Goal: Transaction & Acquisition: Purchase product/service

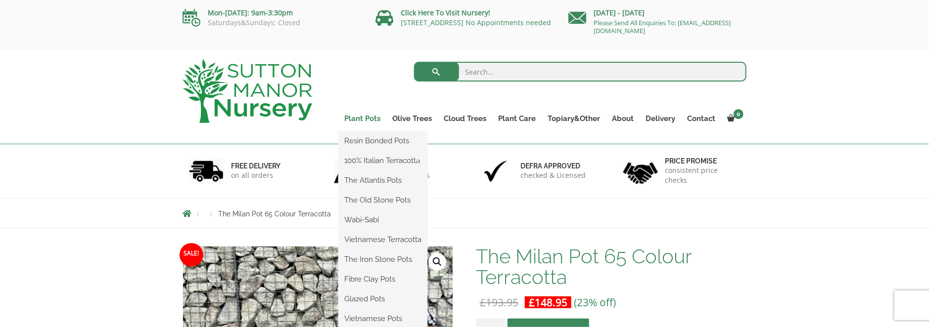
click at [368, 120] on link "Plant Pots" at bounding box center [362, 119] width 48 height 14
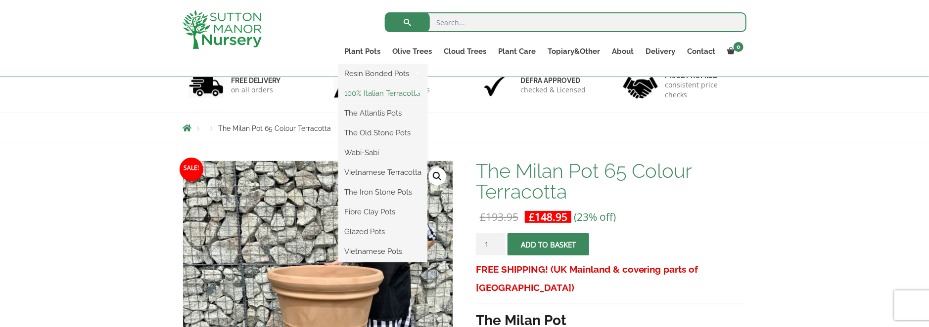
scroll to position [99, 0]
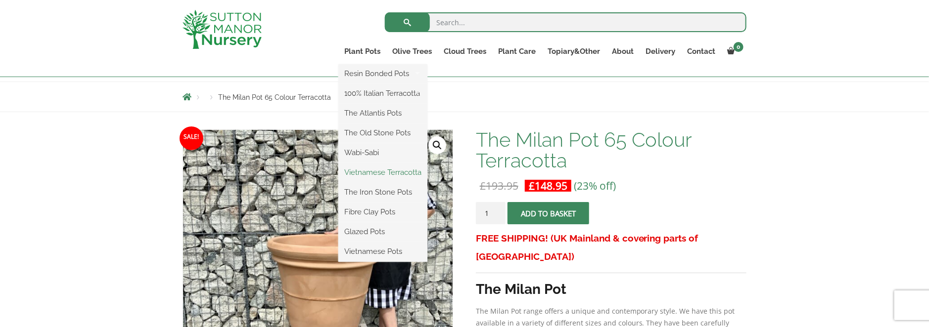
click at [383, 173] on link "Vietnamese Terracotta" at bounding box center [382, 172] width 89 height 15
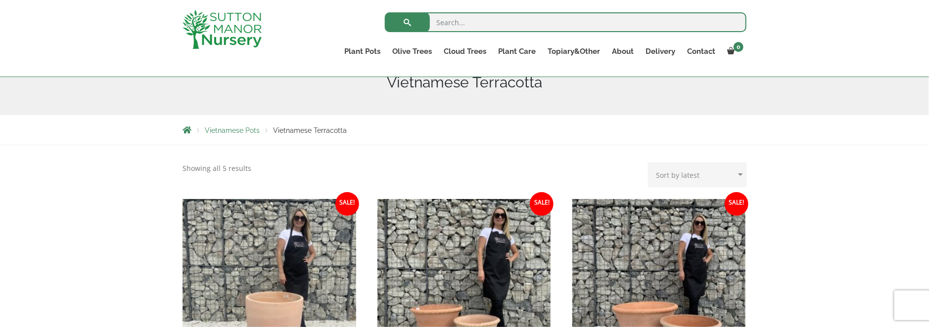
scroll to position [32, 0]
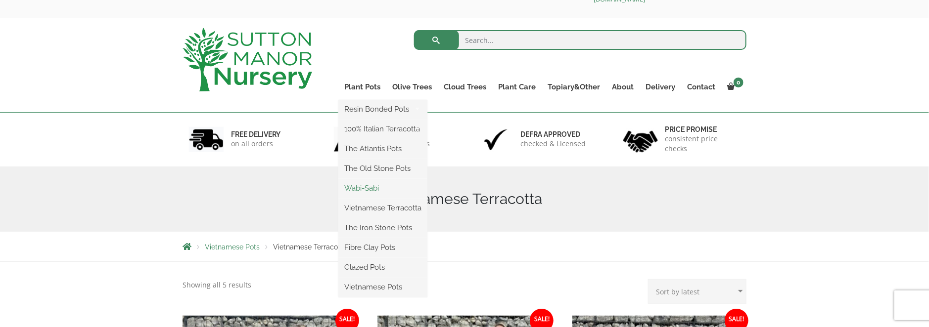
click at [366, 187] on link "Wabi-Sabi" at bounding box center [382, 188] width 89 height 15
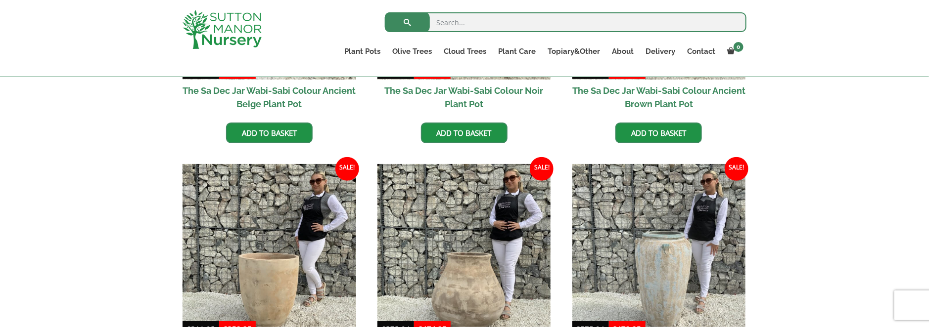
scroll to position [247, 0]
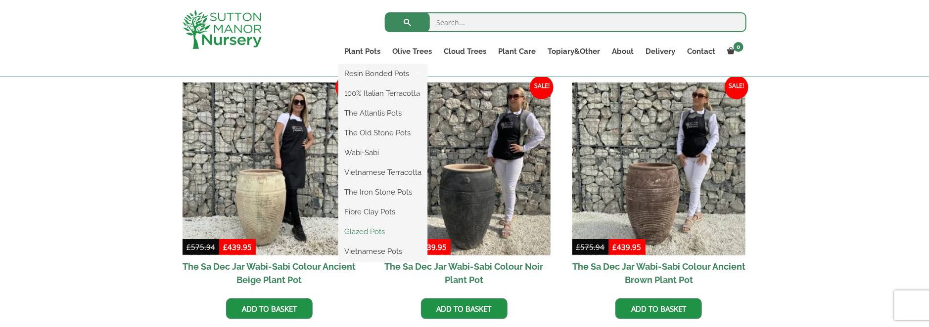
click at [376, 232] on link "Glazed Pots" at bounding box center [382, 231] width 89 height 15
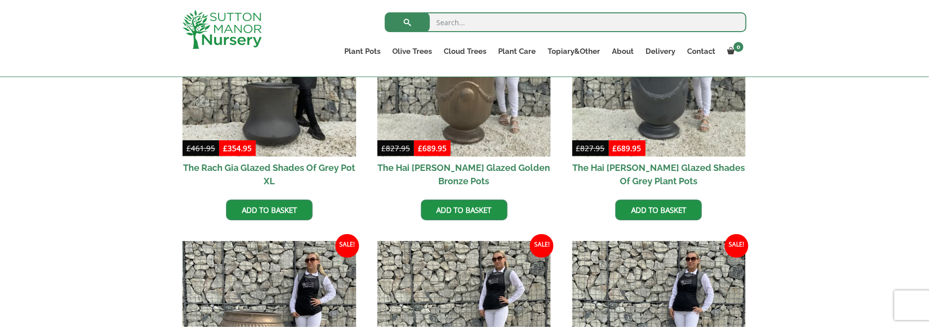
scroll to position [49, 0]
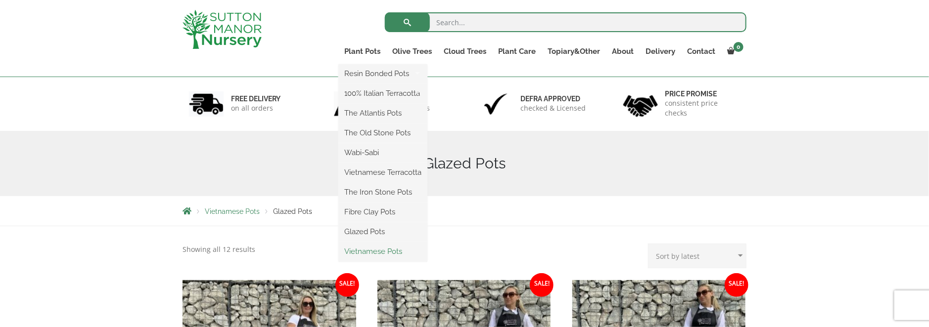
click at [387, 253] on link "Vietnamese Pots" at bounding box center [382, 251] width 89 height 15
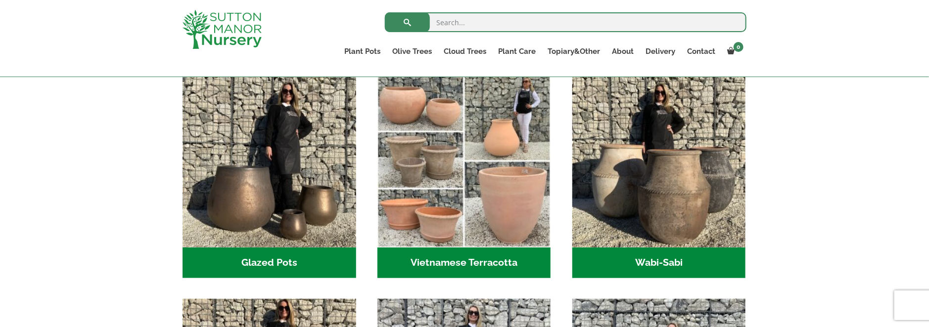
scroll to position [198, 0]
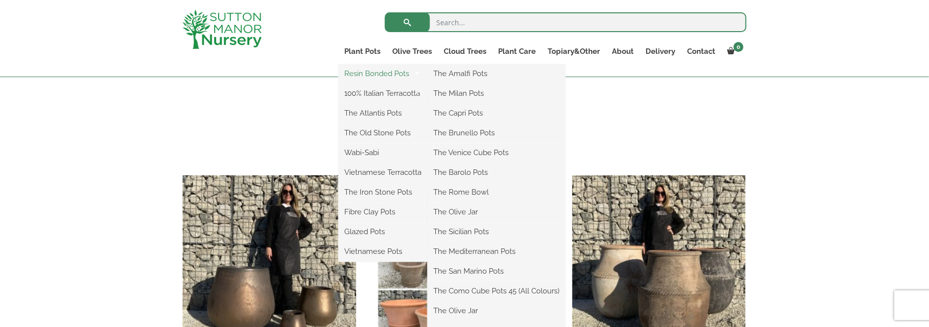
click at [379, 75] on link "Resin Bonded Pots" at bounding box center [382, 73] width 89 height 15
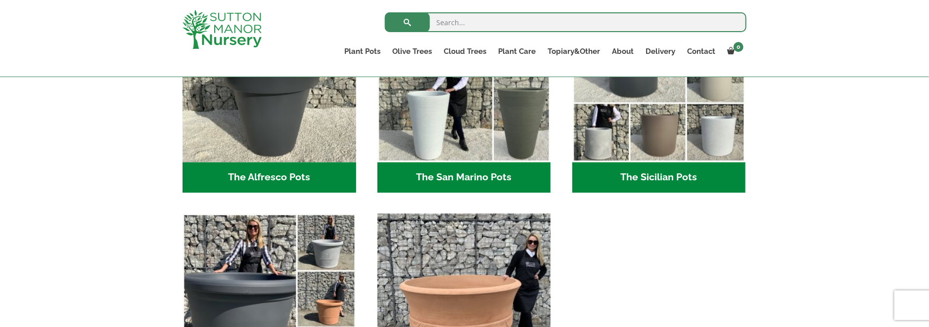
scroll to position [1385, 0]
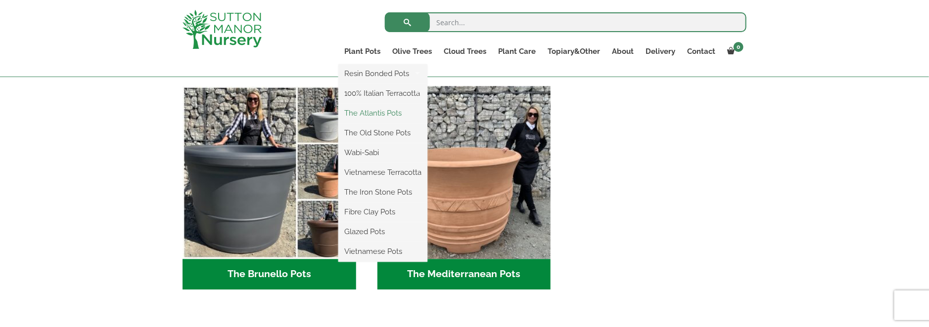
click at [372, 112] on link "The Atlantis Pots" at bounding box center [382, 113] width 89 height 15
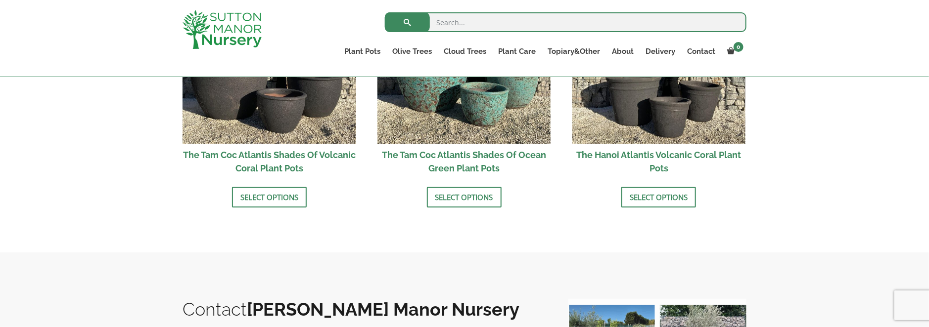
scroll to position [890, 0]
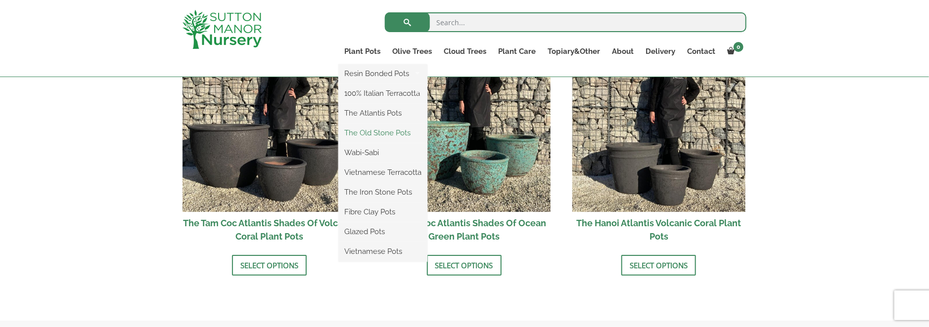
click at [400, 135] on link "The Old Stone Pots" at bounding box center [382, 133] width 89 height 15
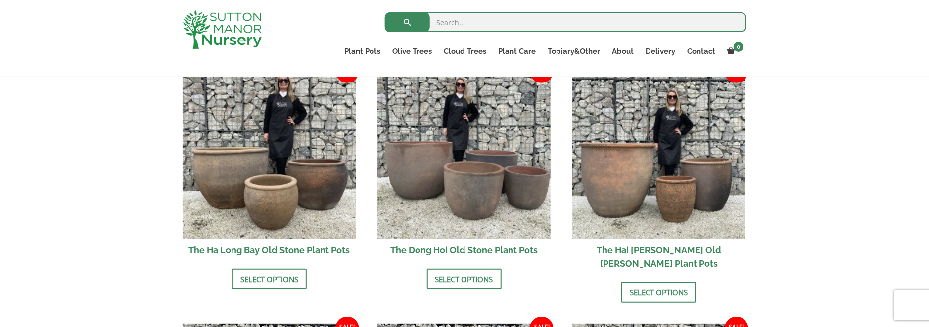
scroll to position [346, 0]
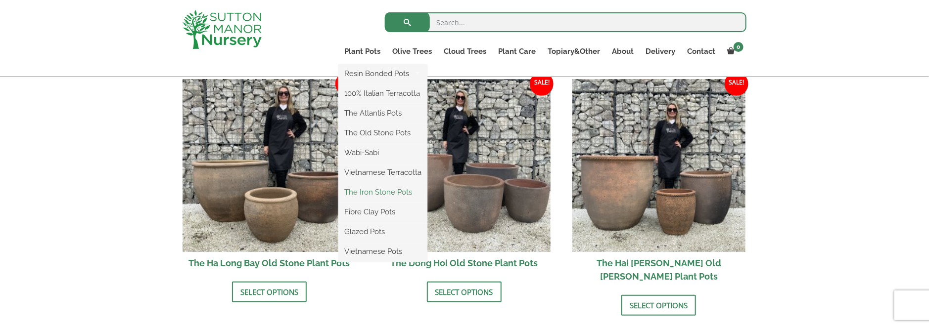
click at [391, 190] on link "The Iron Stone Pots" at bounding box center [382, 192] width 89 height 15
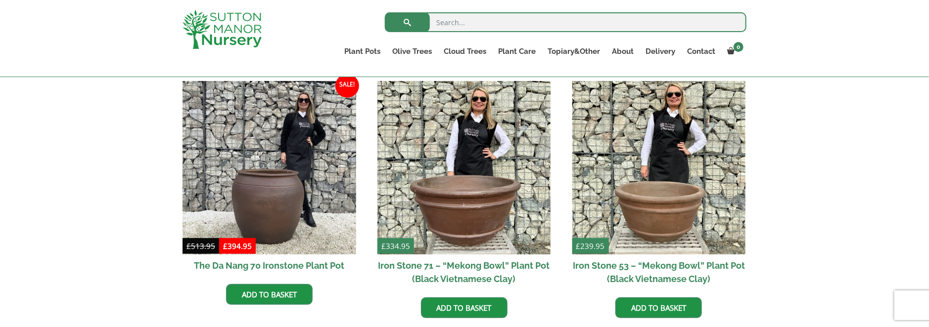
scroll to position [346, 0]
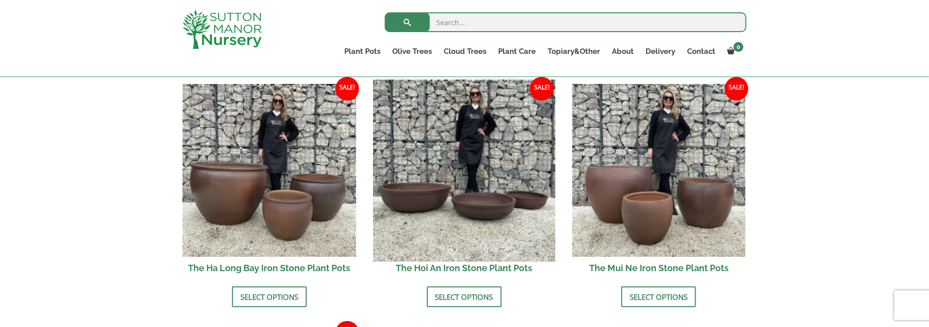
click at [412, 188] on img at bounding box center [464, 171] width 182 height 182
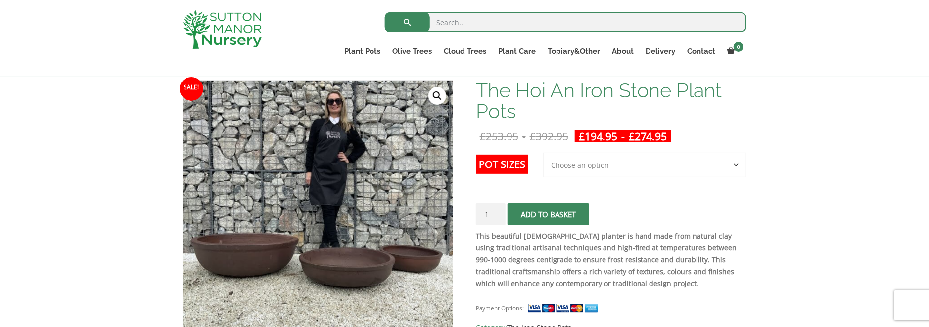
scroll to position [198, 0]
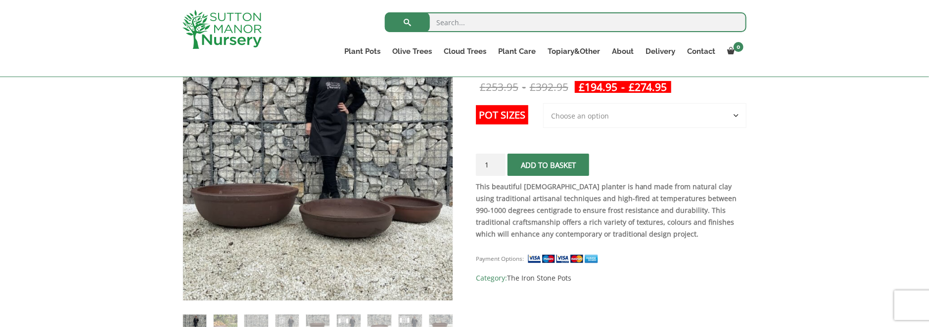
click at [592, 112] on select "Choose an option 3rd to Largest Pot In The Picture 2nd to Largest Pot In The Pi…" at bounding box center [644, 115] width 203 height 25
select select "Largest pot In The Picture"
click at [544, 103] on select "Choose an option 3rd to Largest Pot In The Picture 2nd to Largest Pot In The Pi…" at bounding box center [644, 115] width 203 height 25
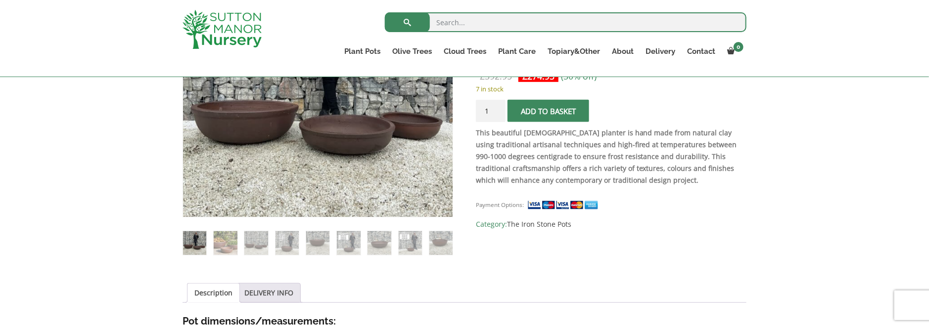
scroll to position [232, 0]
